Goal: Information Seeking & Learning: Check status

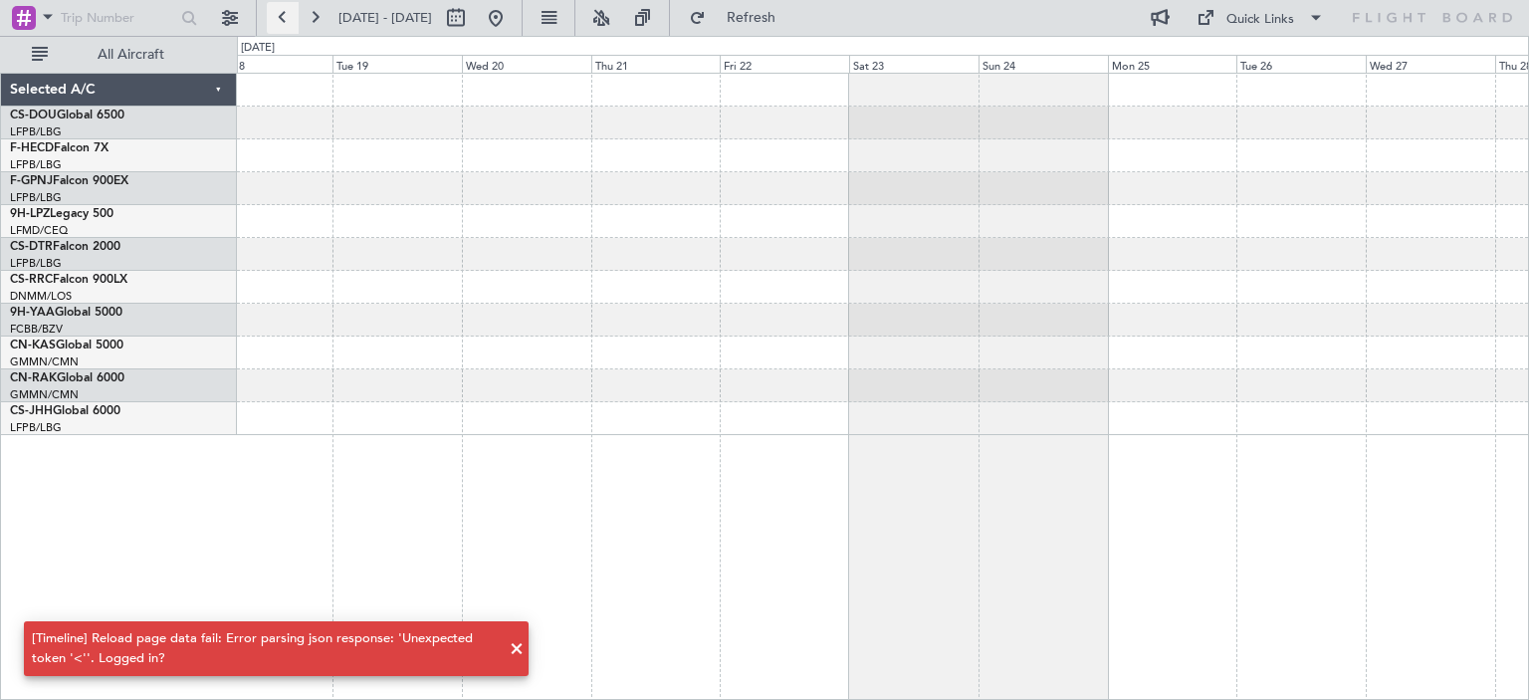
click at [274, 21] on button at bounding box center [283, 18] width 32 height 32
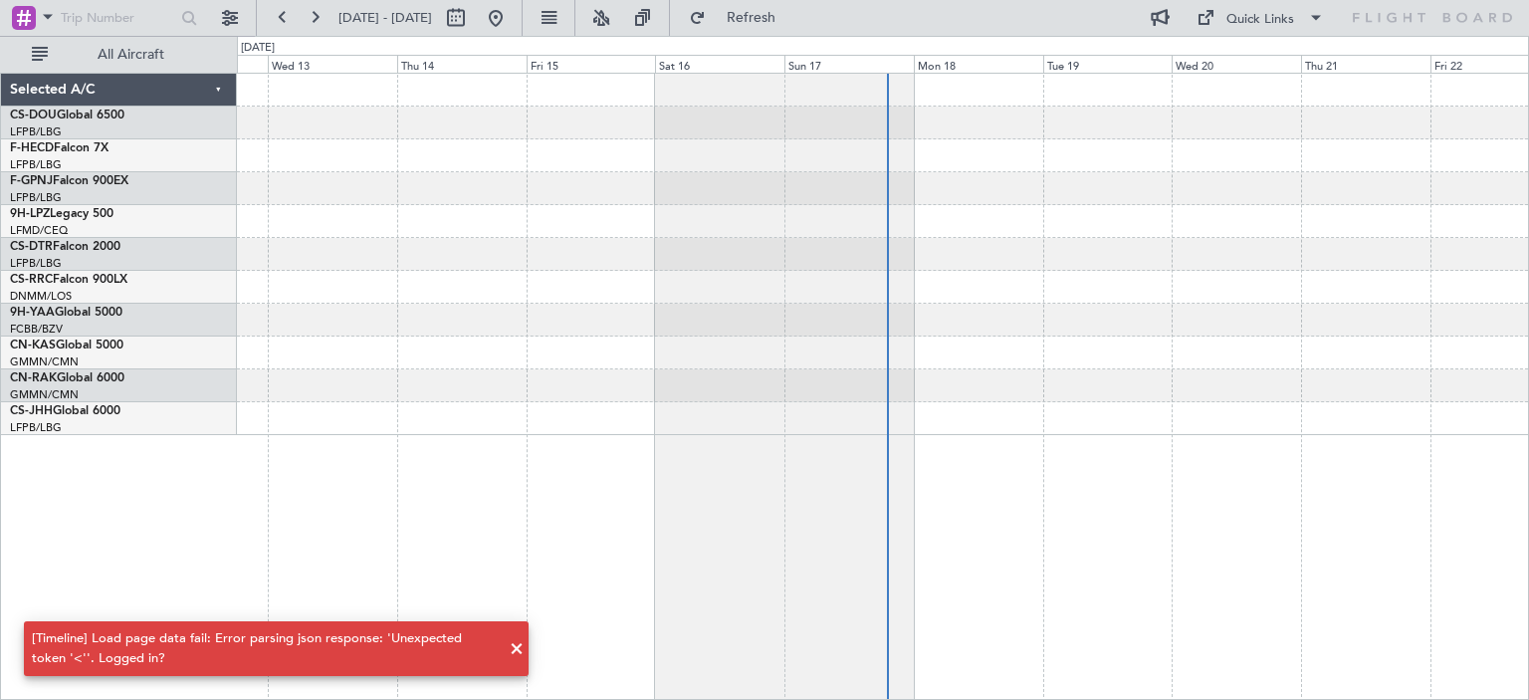
click at [760, 465] on div at bounding box center [883, 386] width 1292 height 627
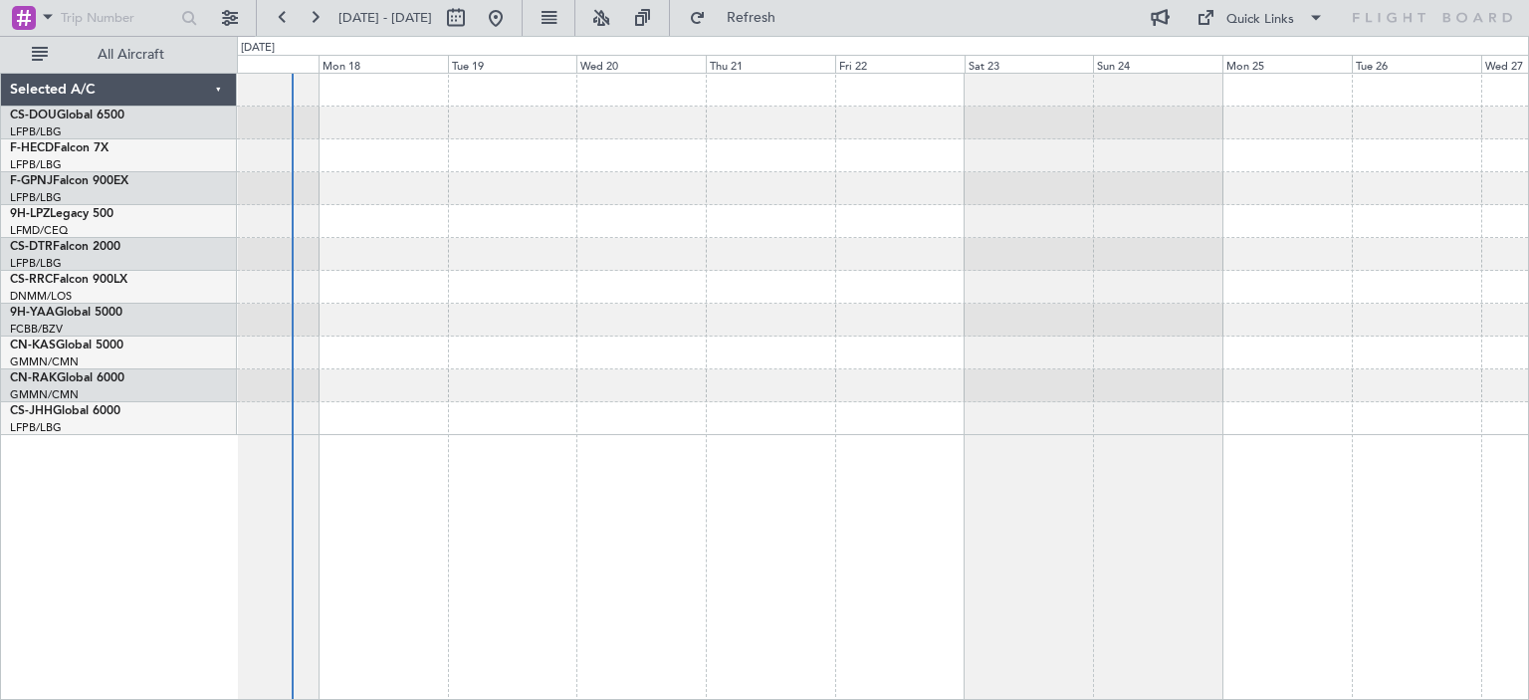
click at [583, 470] on div at bounding box center [883, 386] width 1292 height 627
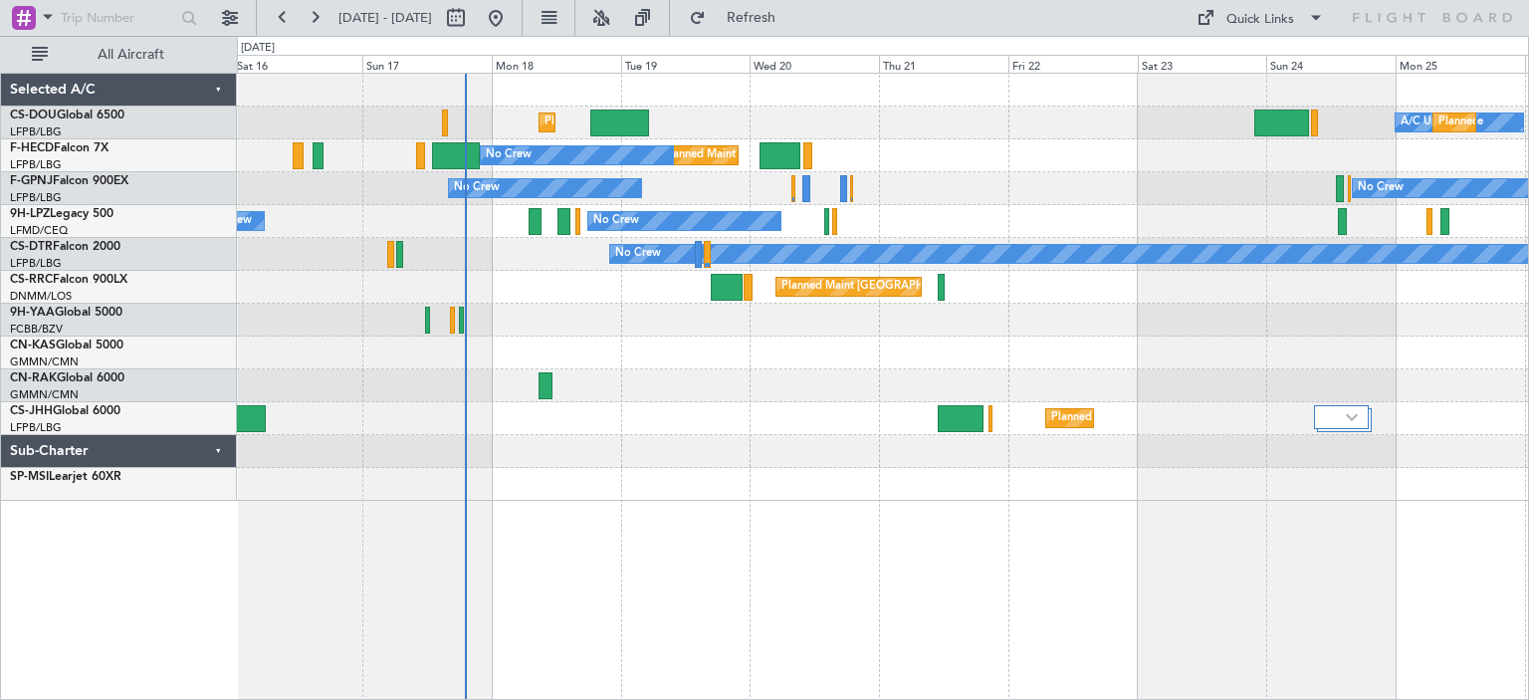
click at [757, 469] on div "Planned Maint [GEOGRAPHIC_DATA] ([GEOGRAPHIC_DATA]) A/C Unavailable Planned Mai…" at bounding box center [883, 386] width 1292 height 627
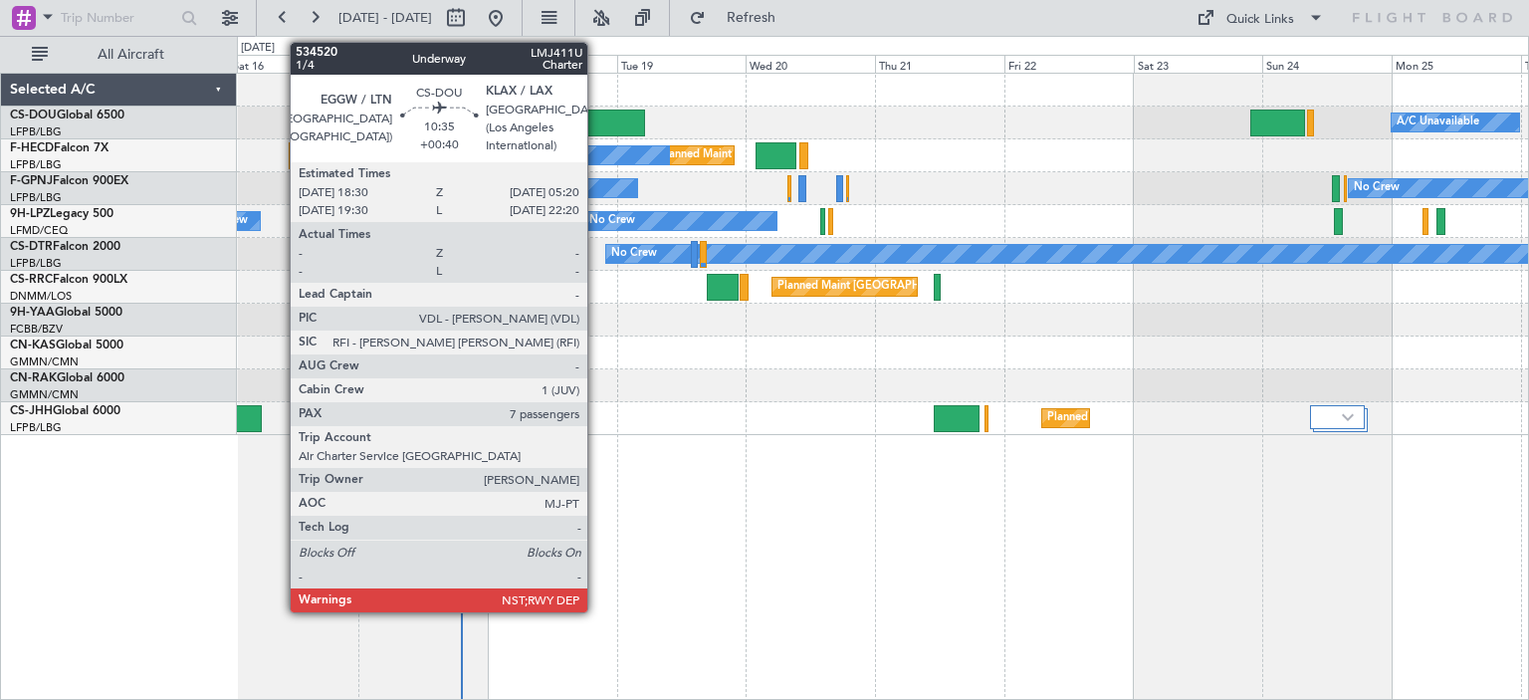
click at [599, 127] on div at bounding box center [615, 122] width 59 height 27
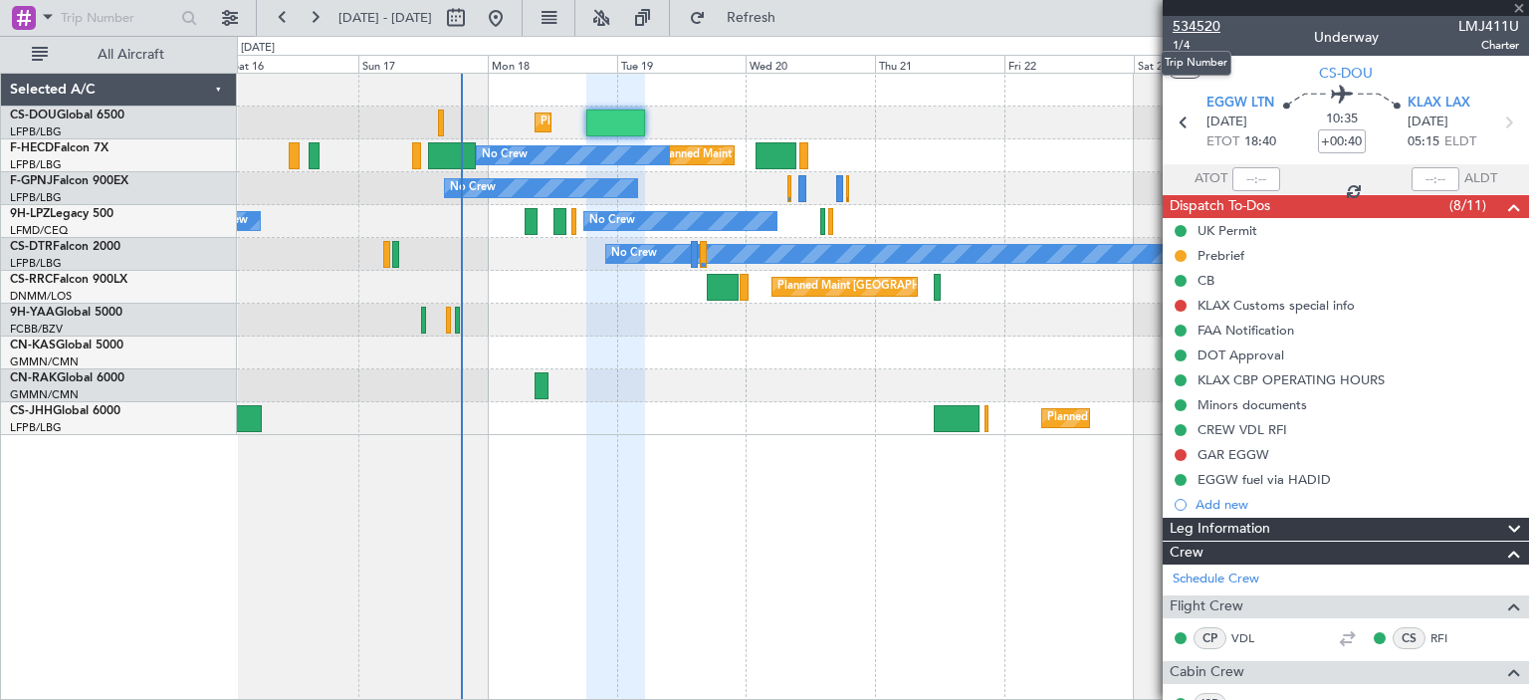
click at [1183, 24] on span "534520" at bounding box center [1196, 26] width 48 height 21
click at [1517, 3] on span at bounding box center [1519, 9] width 20 height 18
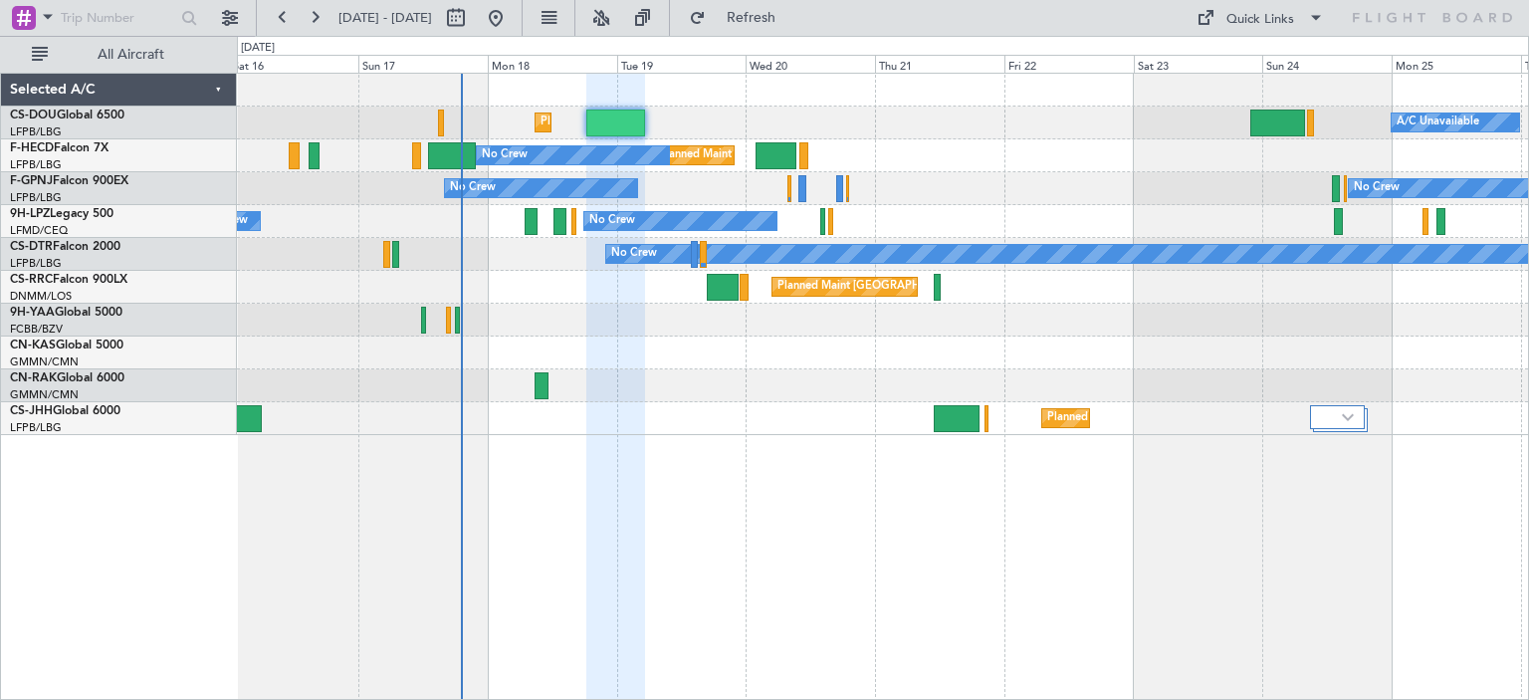
type input "0"
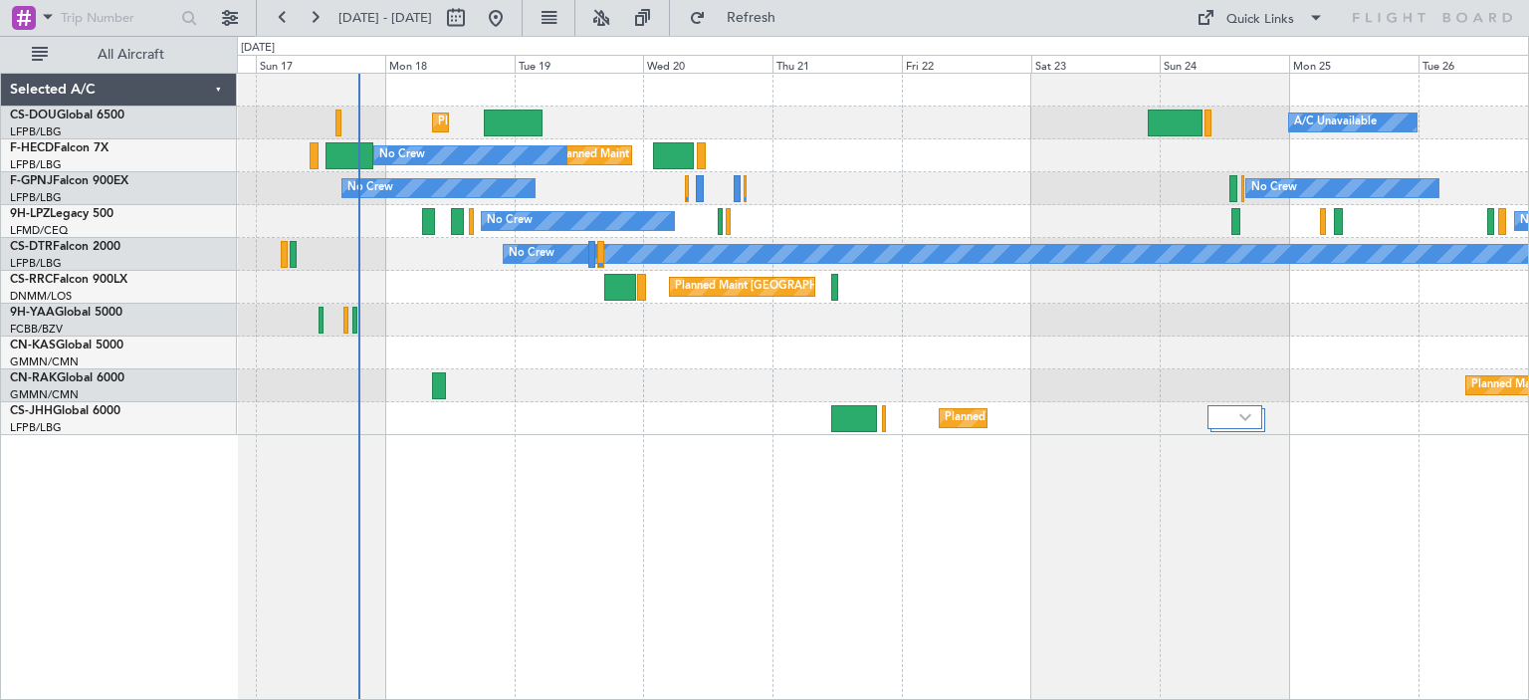
click at [731, 587] on div "Planned Maint Paris (Le Bourget) A/C Unavailable Planned Maint London (Luton) U…" at bounding box center [883, 386] width 1292 height 627
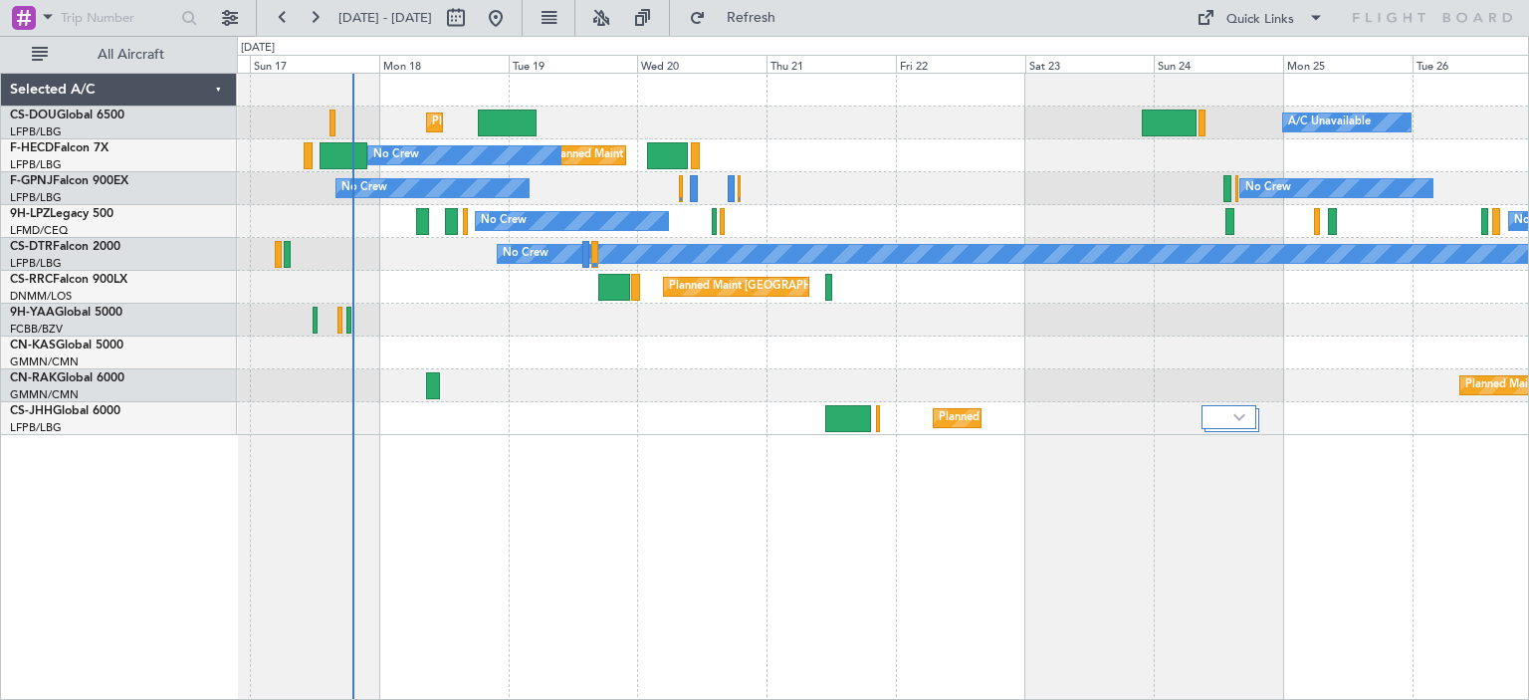
drag, startPoint x: 663, startPoint y: 27, endPoint x: 662, endPoint y: 38, distance: 11.0
click at [617, 25] on button at bounding box center [601, 18] width 32 height 32
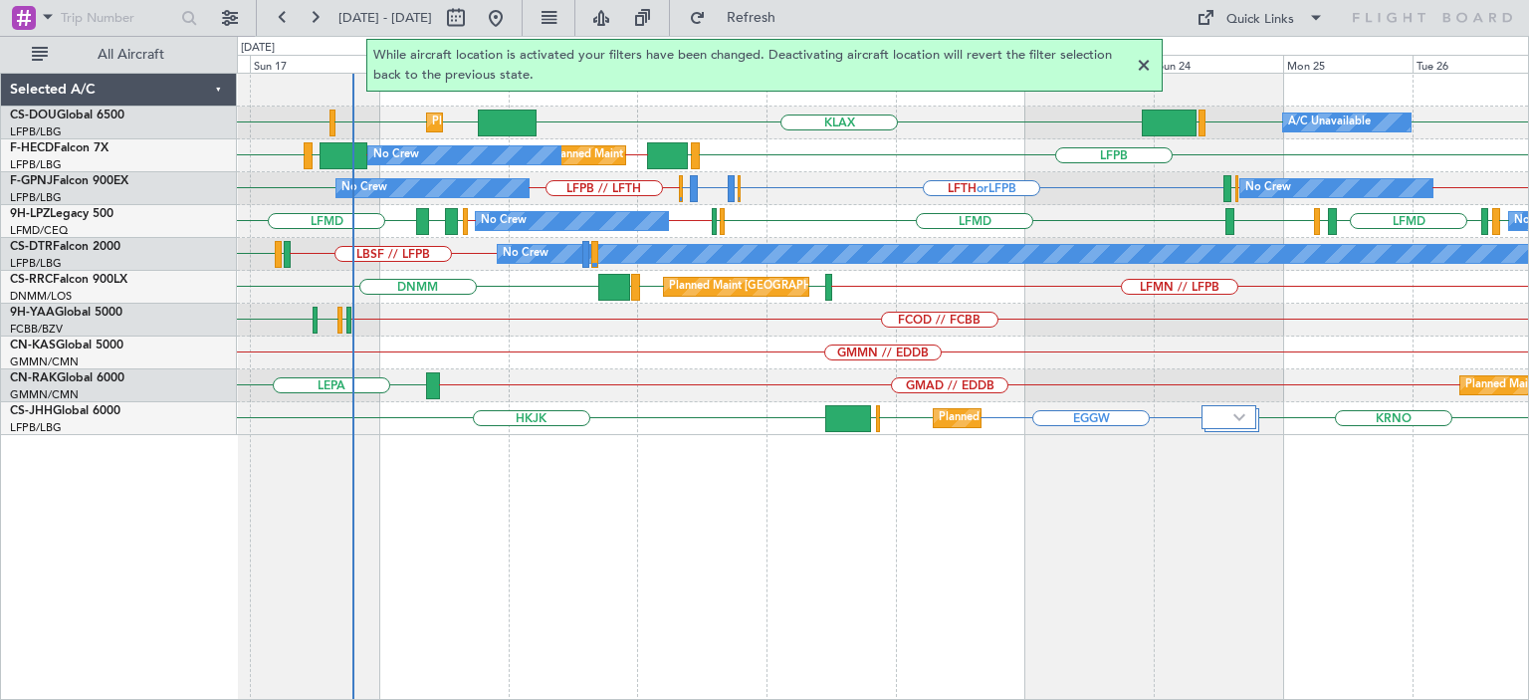
click at [1147, 63] on div at bounding box center [1144, 66] width 24 height 24
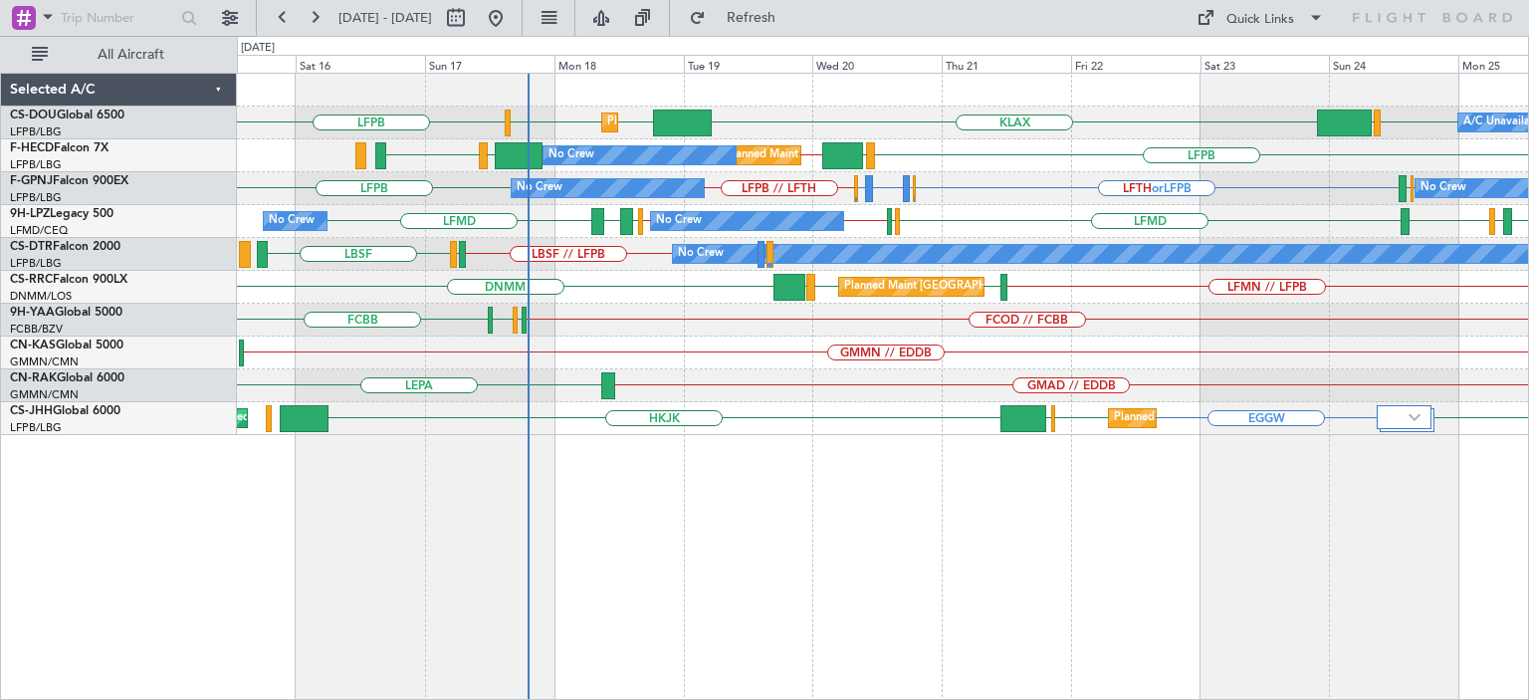
click at [655, 501] on div "LFPB LFPB EGGW KLAX EGGW EGGW Planned Maint Paris (Le Bourget) A/C Unavailable …" at bounding box center [883, 386] width 1292 height 627
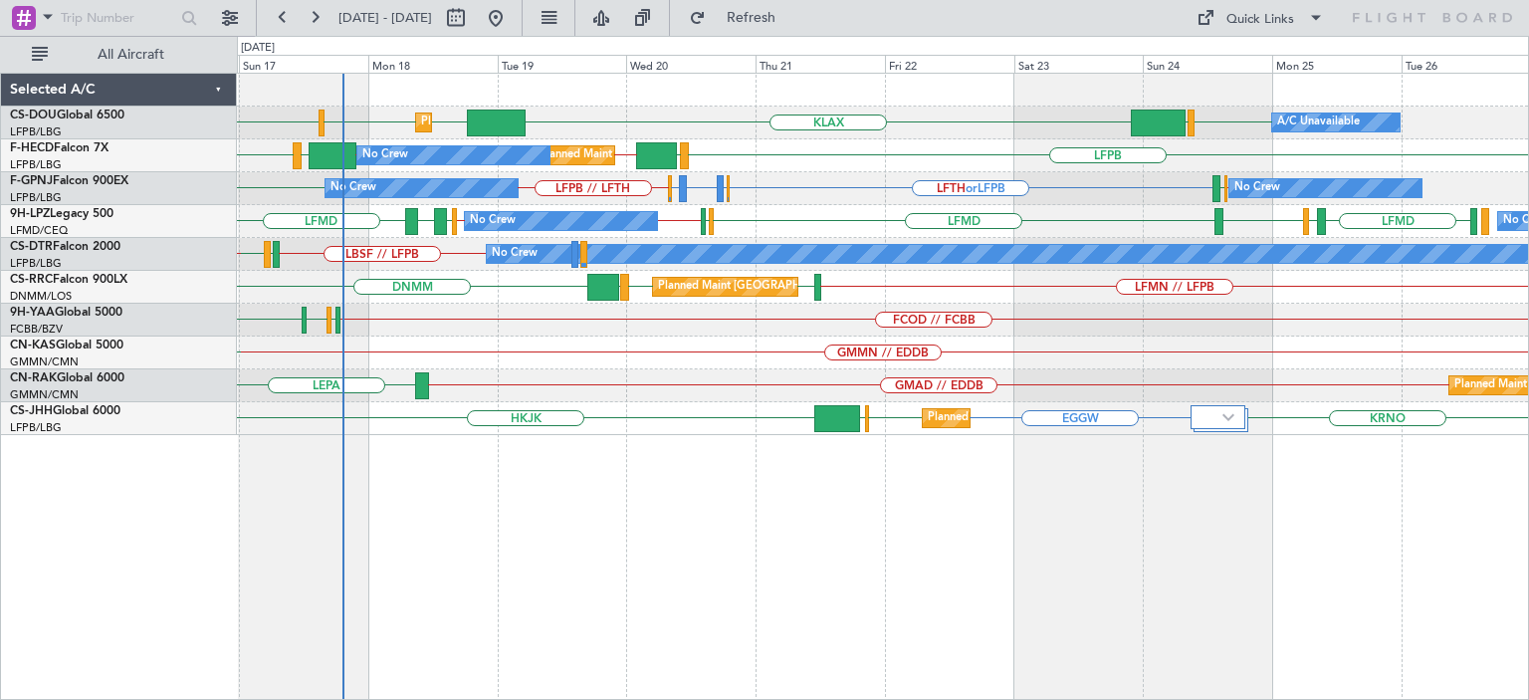
click at [760, 627] on div "Planned Maint Paris (Le Bourget) A/C Unavailable Planned Maint London (Luton) L…" at bounding box center [883, 386] width 1292 height 627
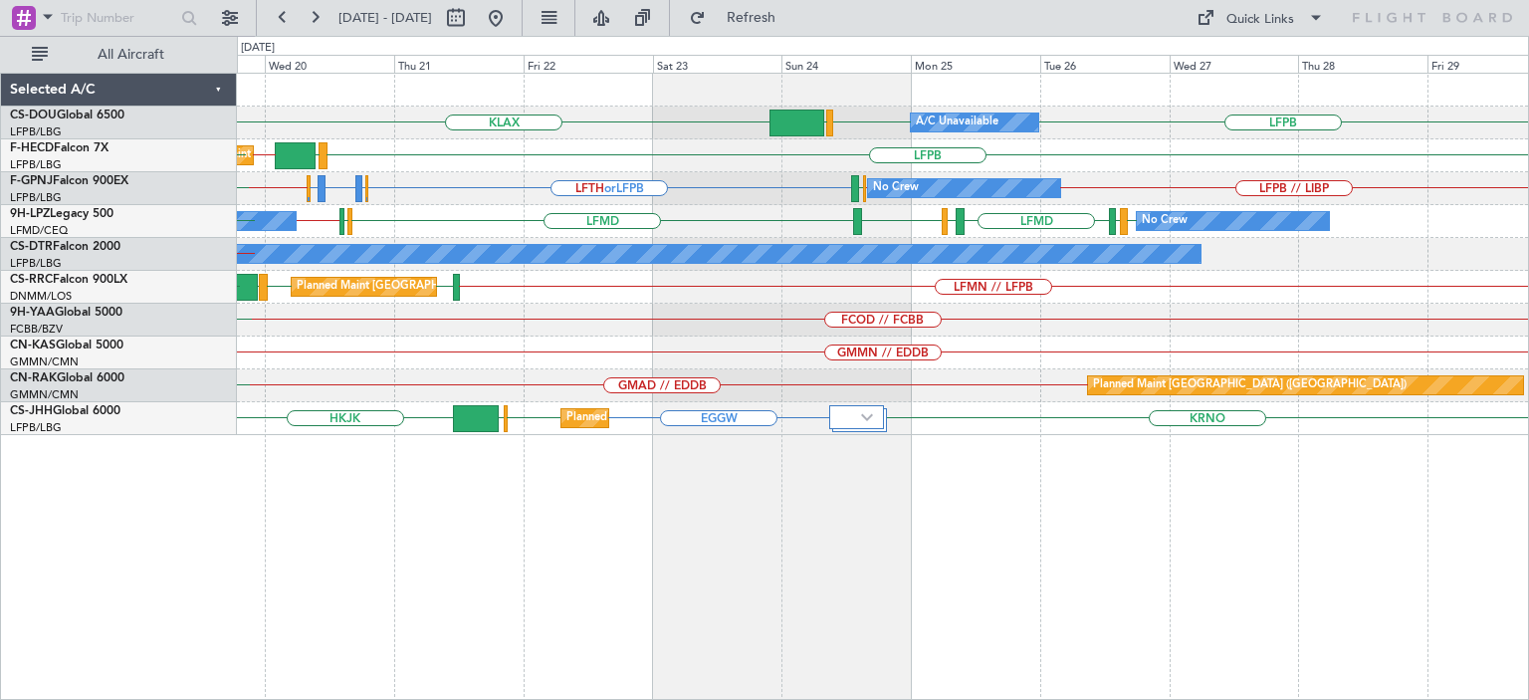
click at [716, 558] on div "KLAX LFPB LFPB EGGW Planned Maint Paris (Le Bourget) A/C Unavailable Planned Ma…" at bounding box center [883, 386] width 1292 height 627
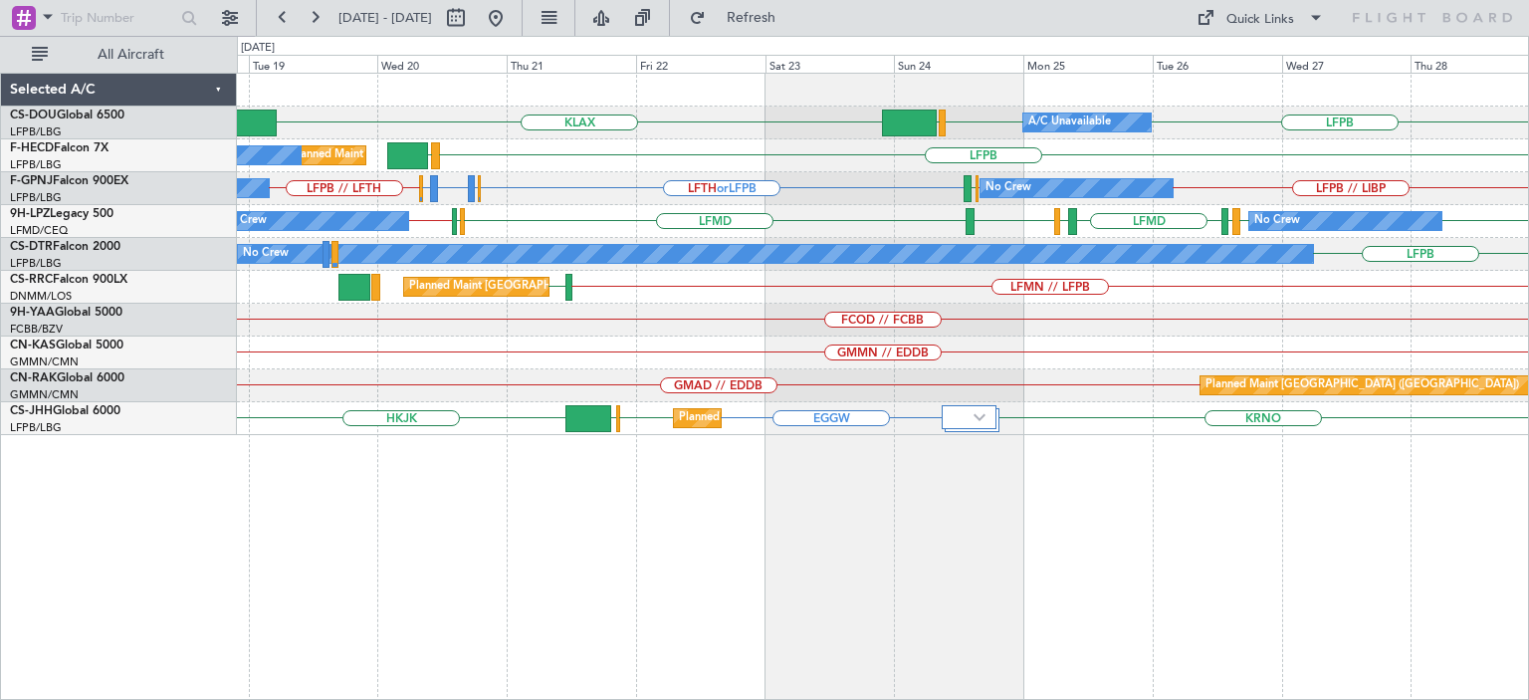
click at [999, 517] on div "Planned Maint Paris (Le Bourget) A/C Unavailable KLAX LFPB LFPB EGGW Planned Ma…" at bounding box center [883, 386] width 1292 height 627
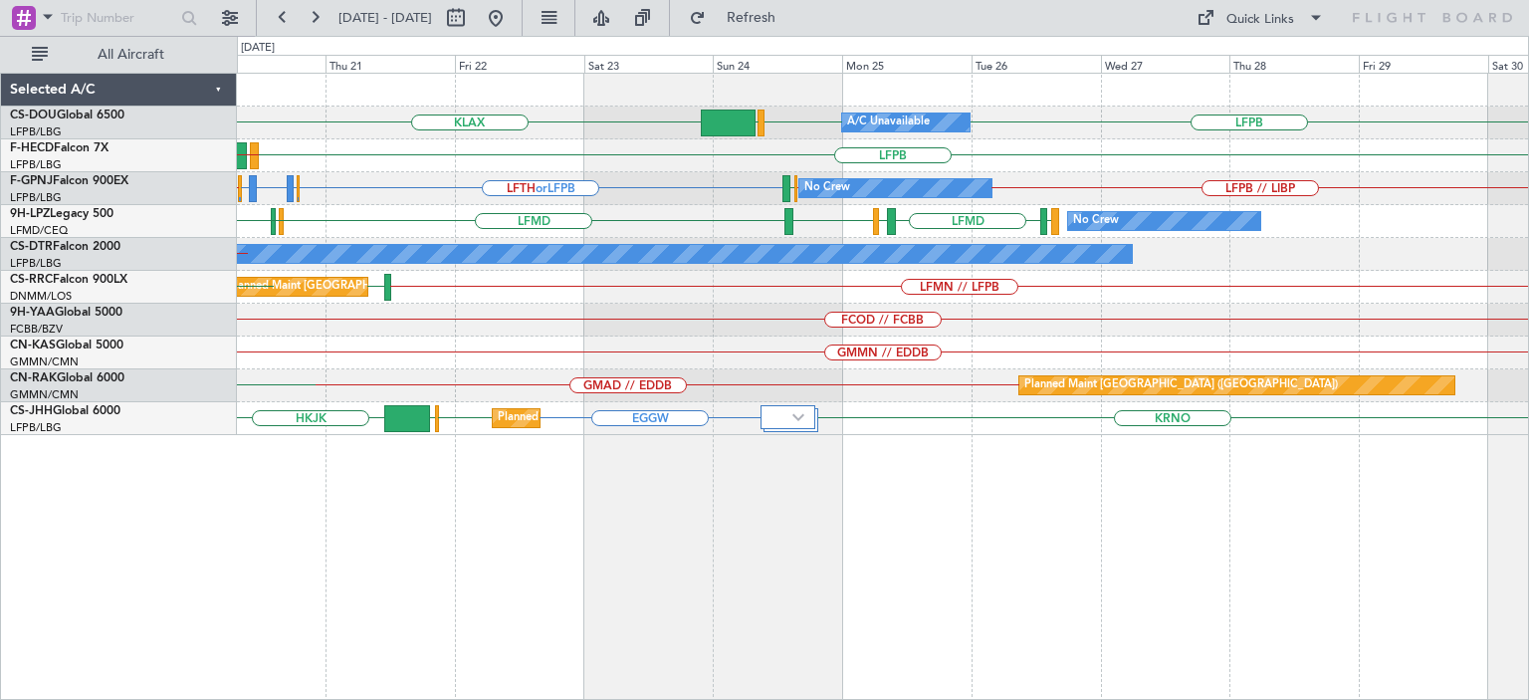
click at [691, 578] on div "KLAX LFPB LFPB EGGW Planned Maint Paris (Le Bourget) A/C Unavailable Planned Ma…" at bounding box center [883, 386] width 1292 height 627
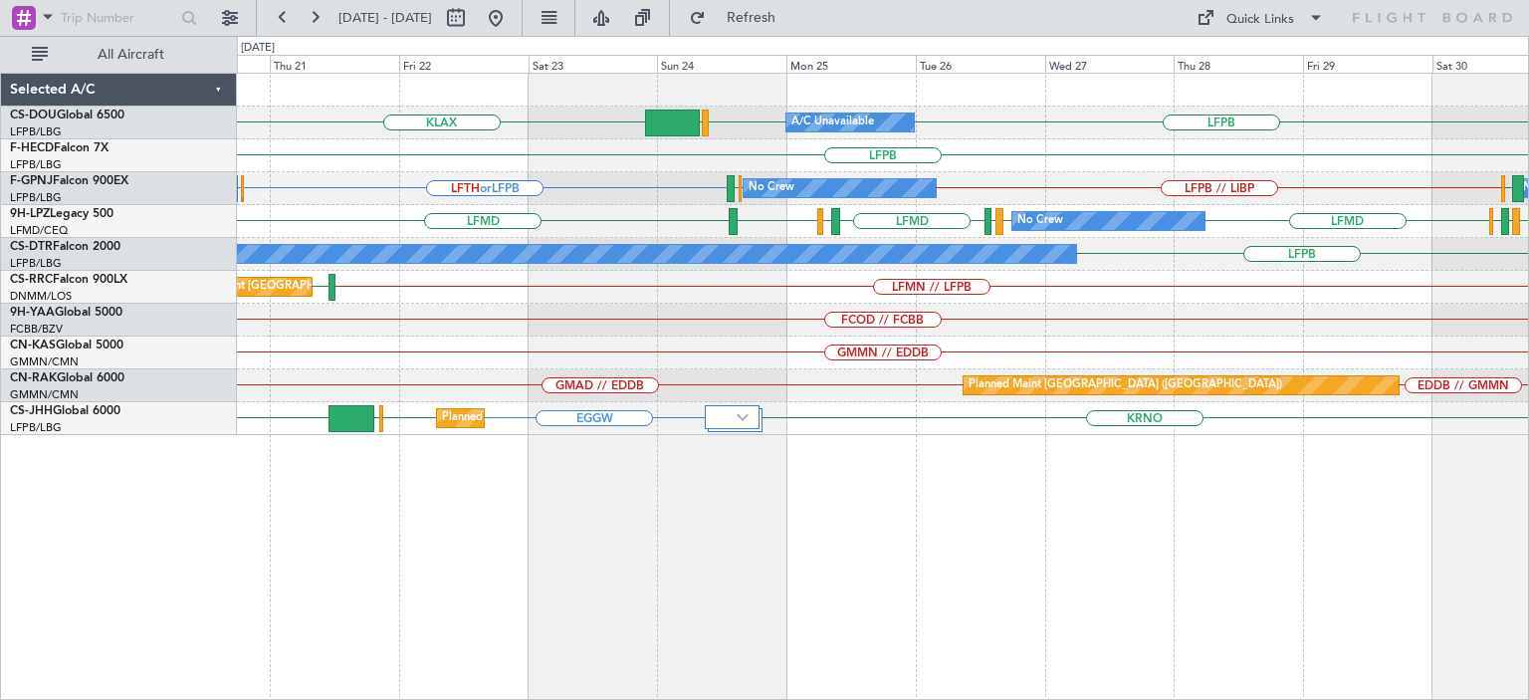
click at [989, 473] on div "Planned Maint Paris (Le Bourget) A/C Unavailable KLAX LFPB LFPB EGGW Planned Ma…" at bounding box center [883, 386] width 1292 height 627
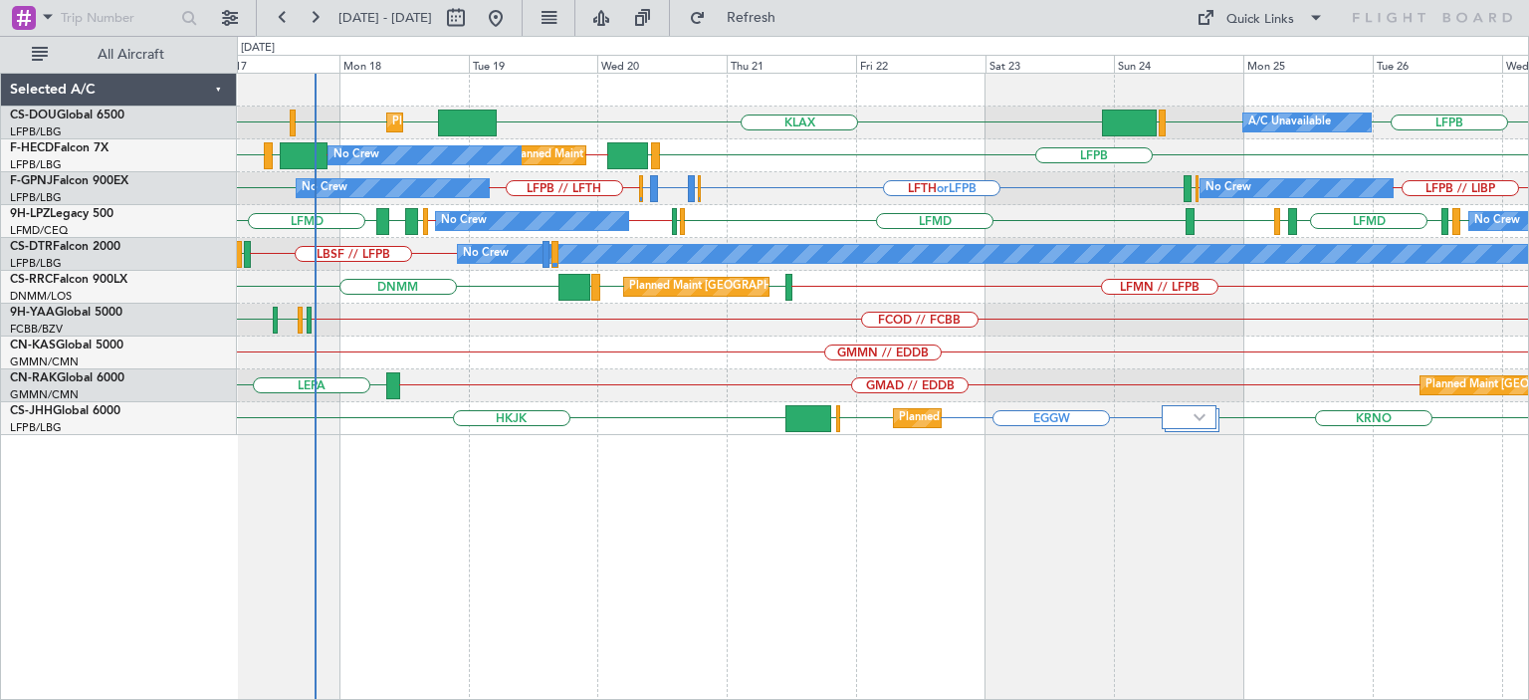
click at [543, 542] on div "Planned Maint Paris (Le Bourget) A/C Unavailable Planned Maint London (Luton) K…" at bounding box center [883, 386] width 1292 height 627
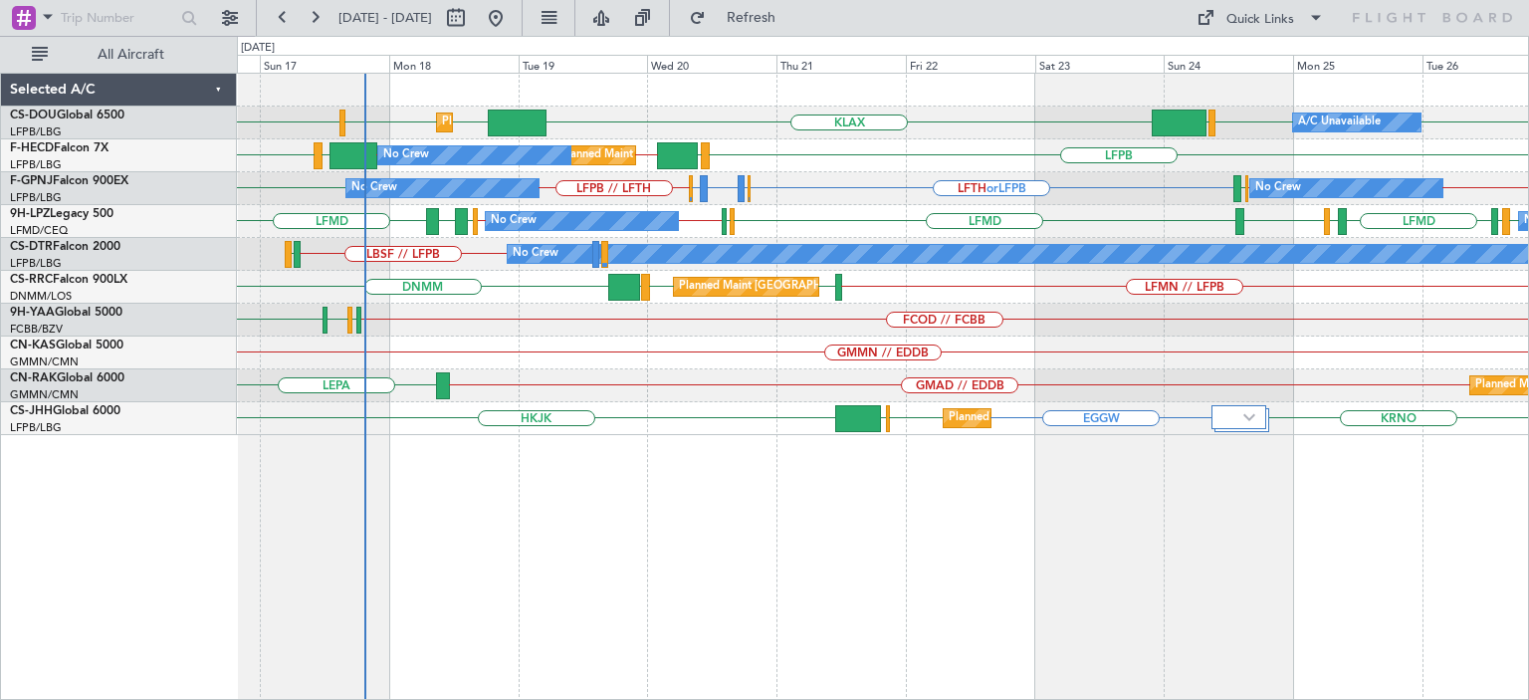
click at [596, 572] on div "Planned Maint Paris (Le Bourget) A/C Unavailable Planned Maint London (Luton) K…" at bounding box center [883, 386] width 1292 height 627
